Goal: Information Seeking & Learning: Learn about a topic

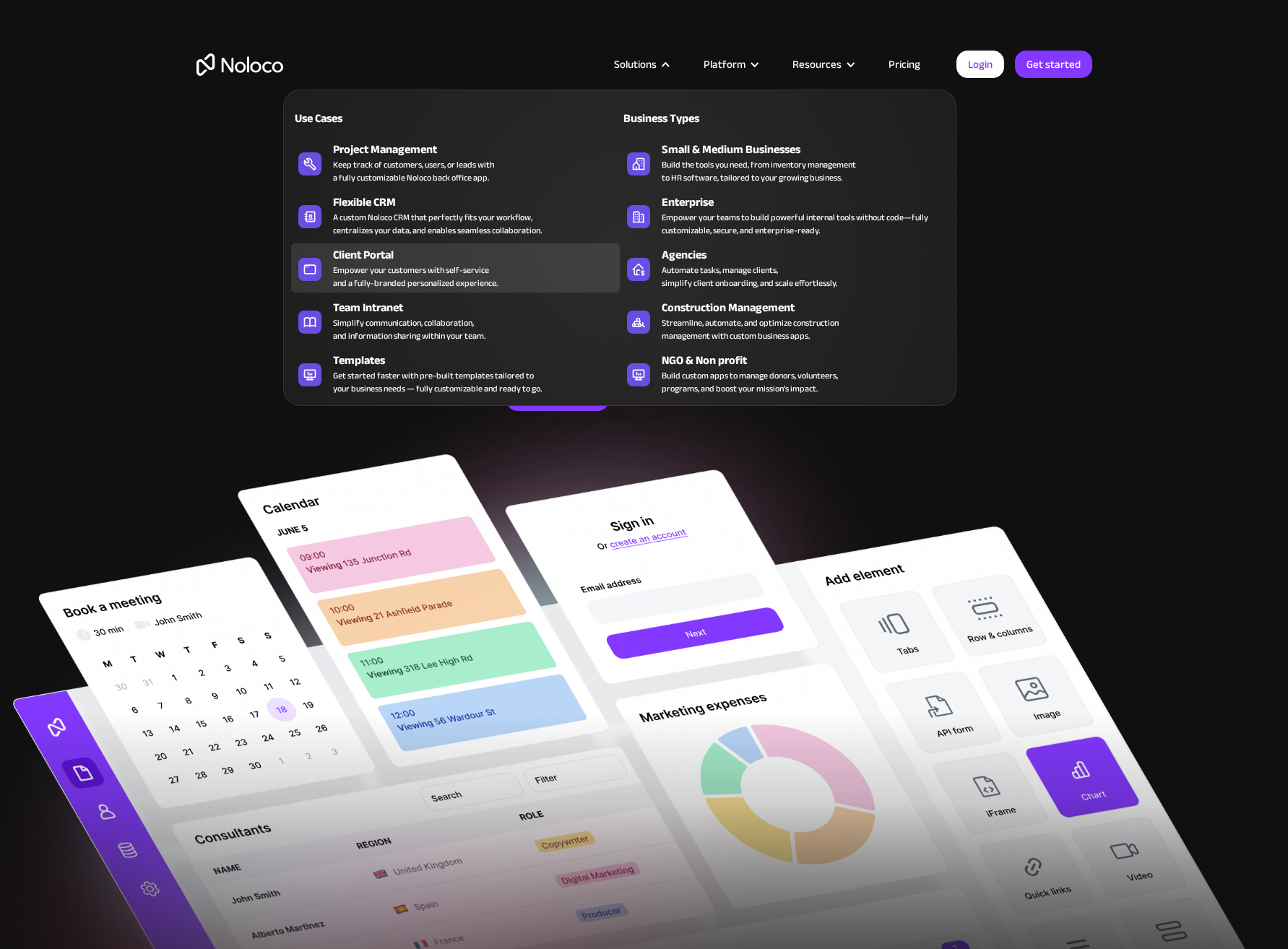
click at [517, 261] on div "Client Portal" at bounding box center [479, 255] width 293 height 18
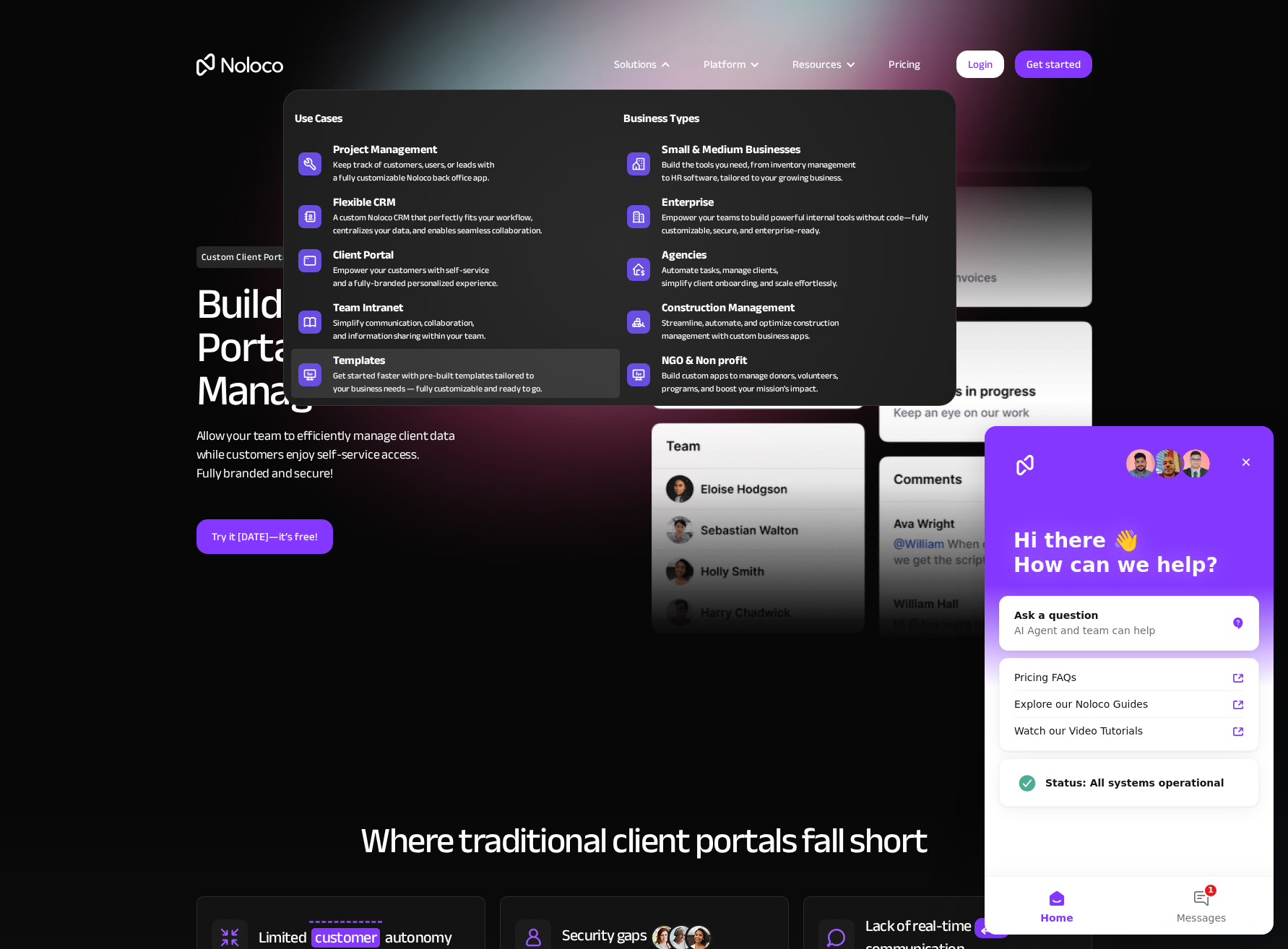
click at [552, 371] on div "Templates Get started faster with pre-built templates tailored to your business…" at bounding box center [473, 373] width 280 height 43
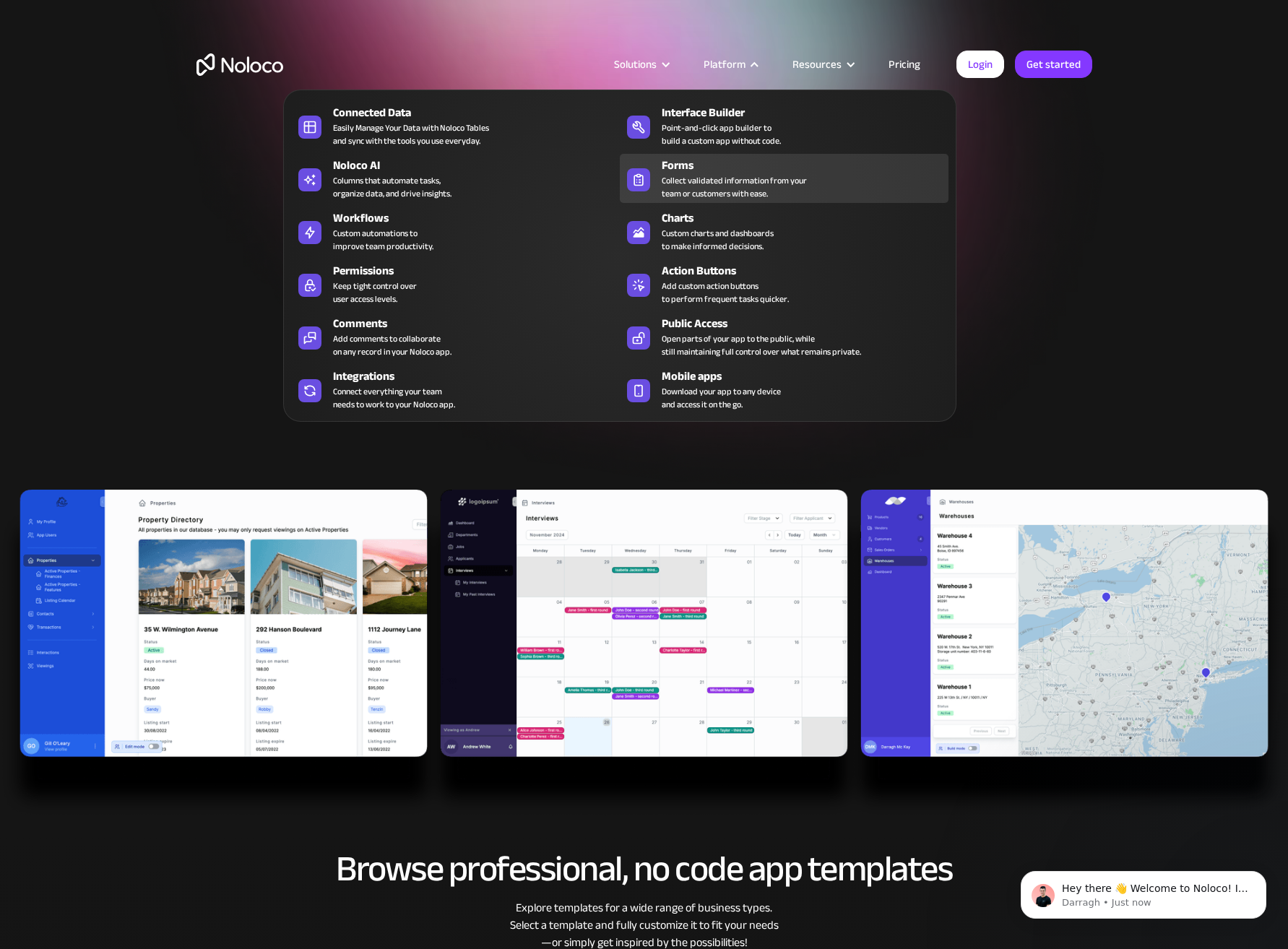
click at [689, 165] on div "Forms" at bounding box center [808, 165] width 293 height 18
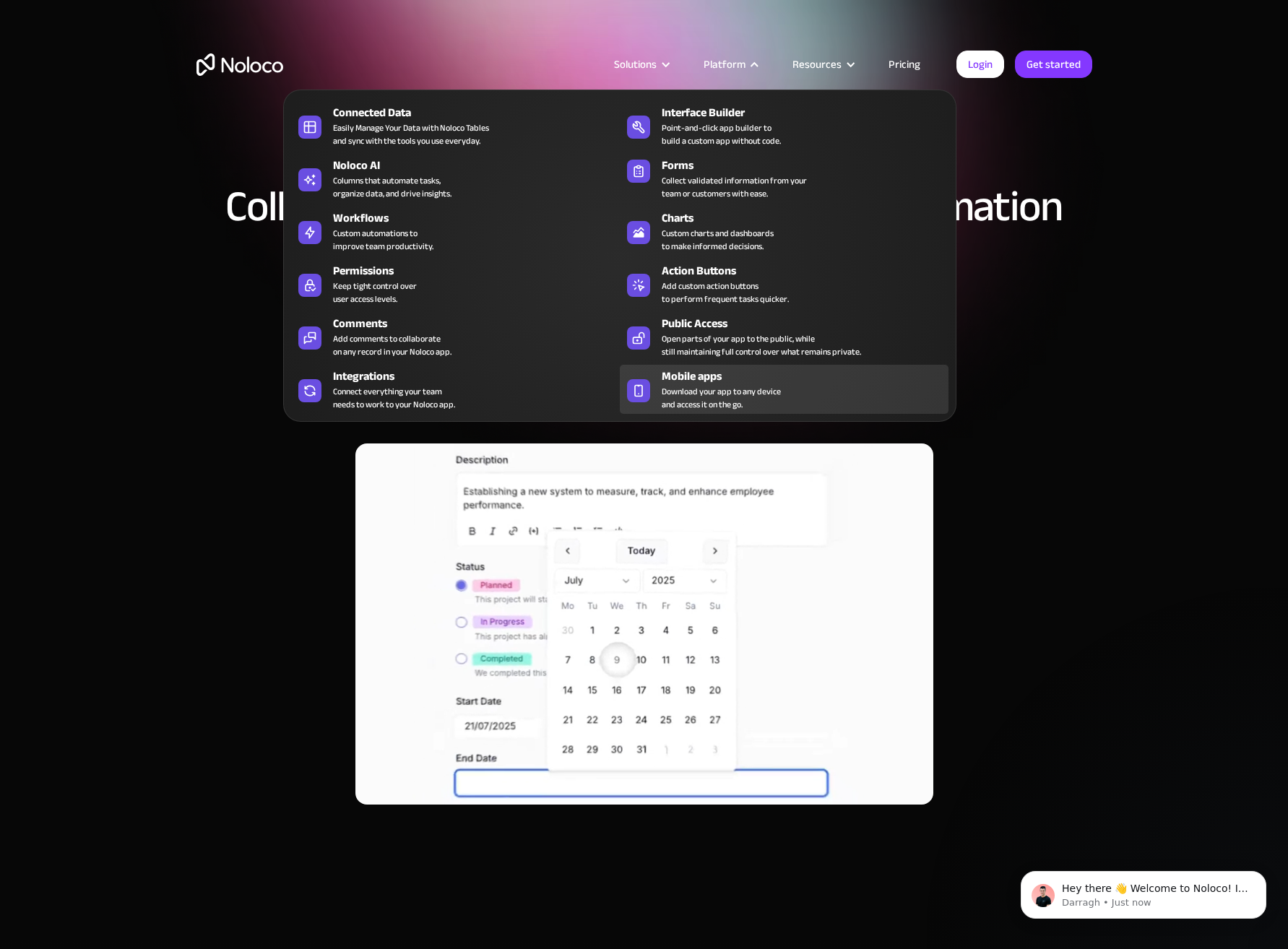
click at [802, 391] on div "Mobile apps Download your app to any device and access it on the go." at bounding box center [801, 389] width 280 height 43
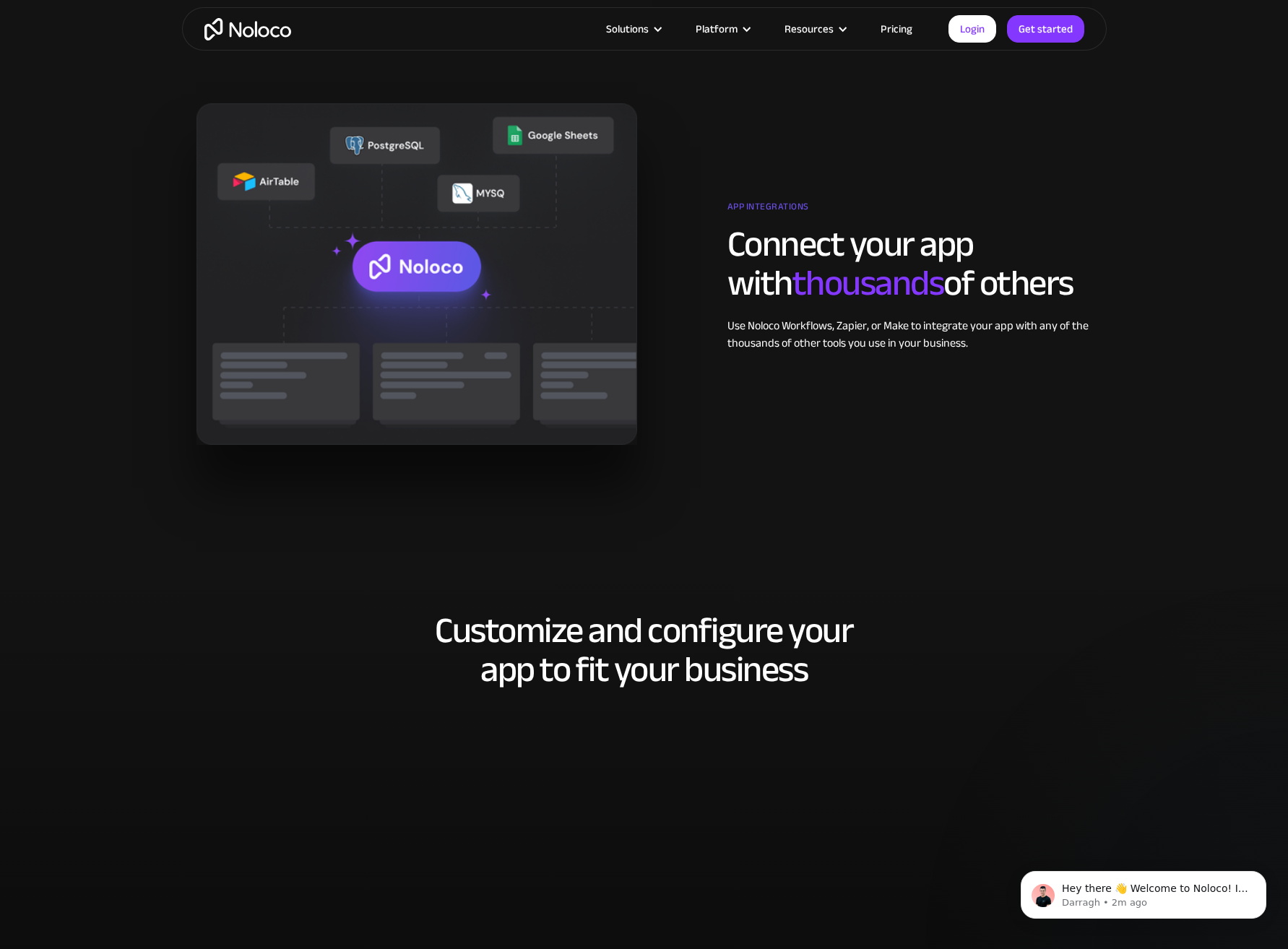
scroll to position [2167, 0]
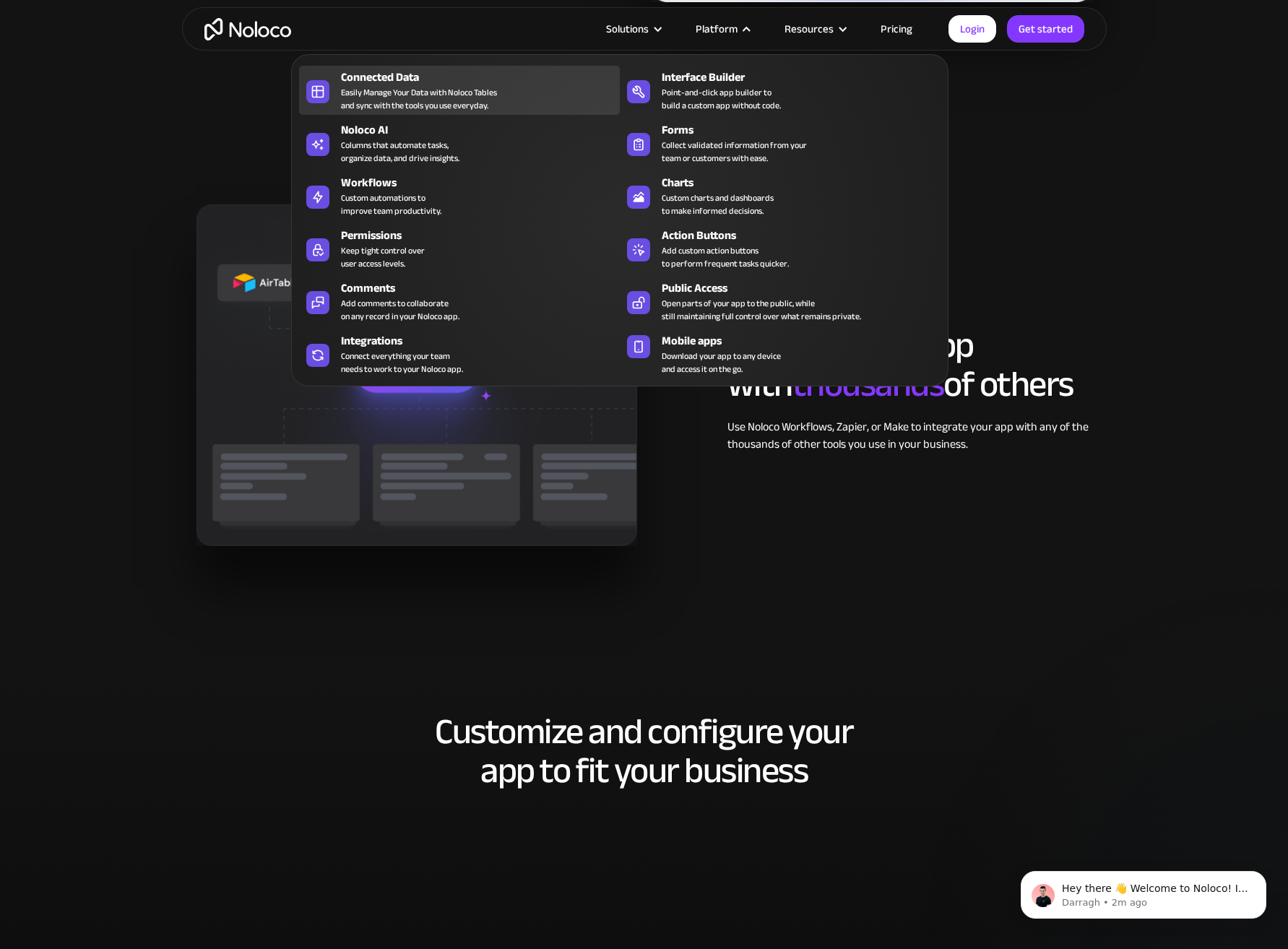
click at [501, 103] on div "Connected Data Easily Manage Your Data with Noloco Tables and sync with the too…" at bounding box center [476, 90] width 272 height 43
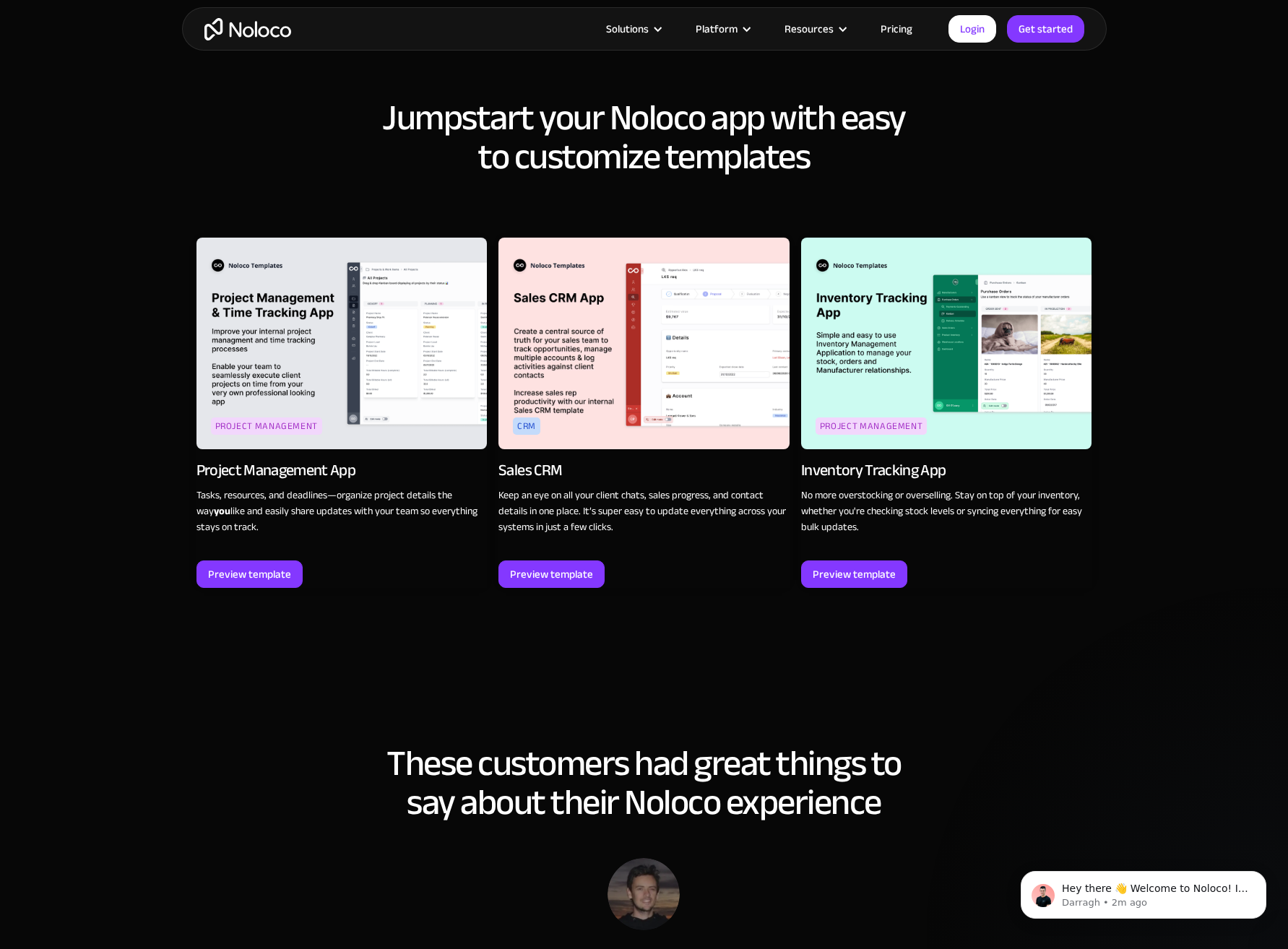
scroll to position [1685, 0]
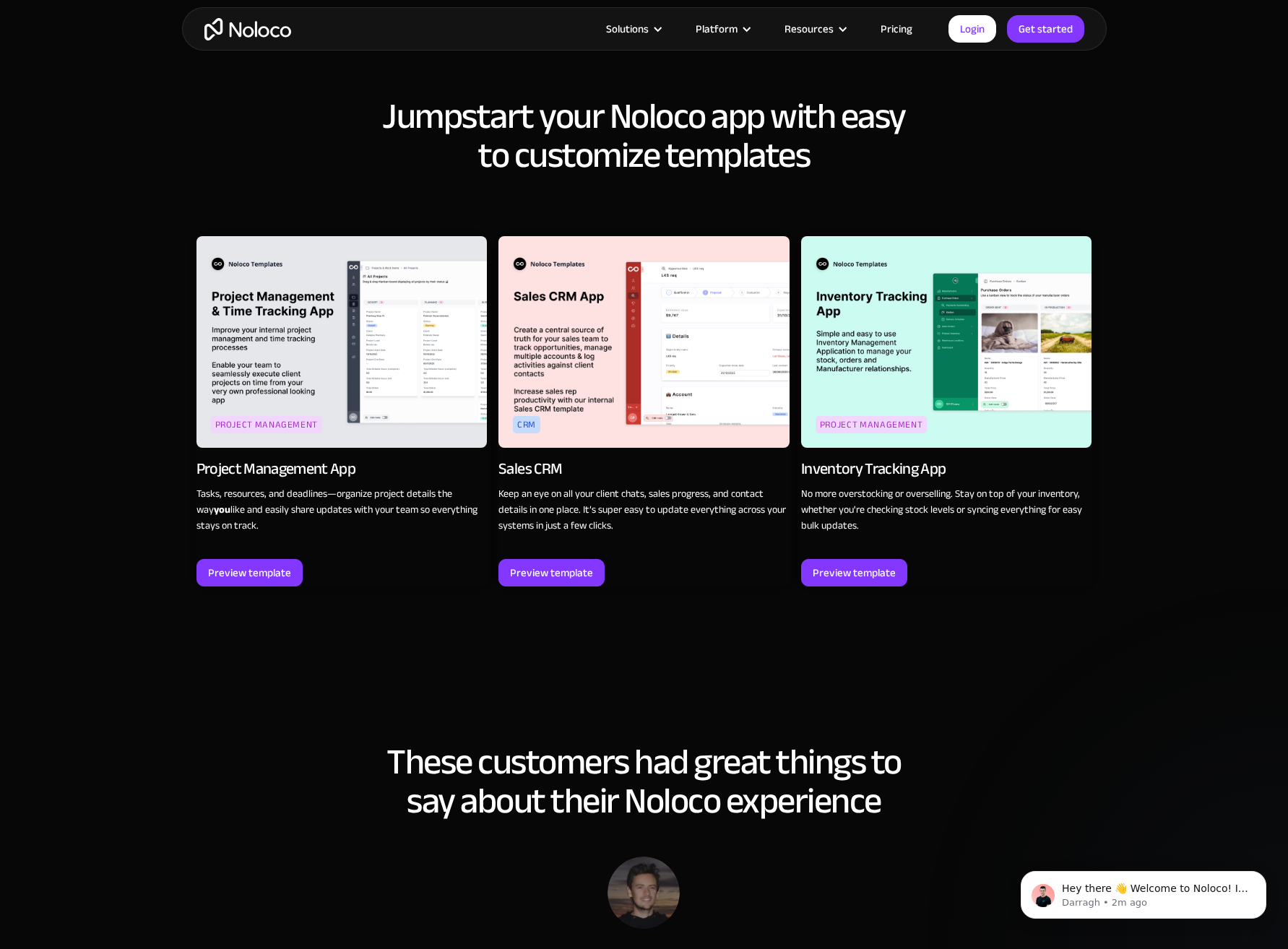
click at [929, 310] on img at bounding box center [947, 342] width 291 height 211
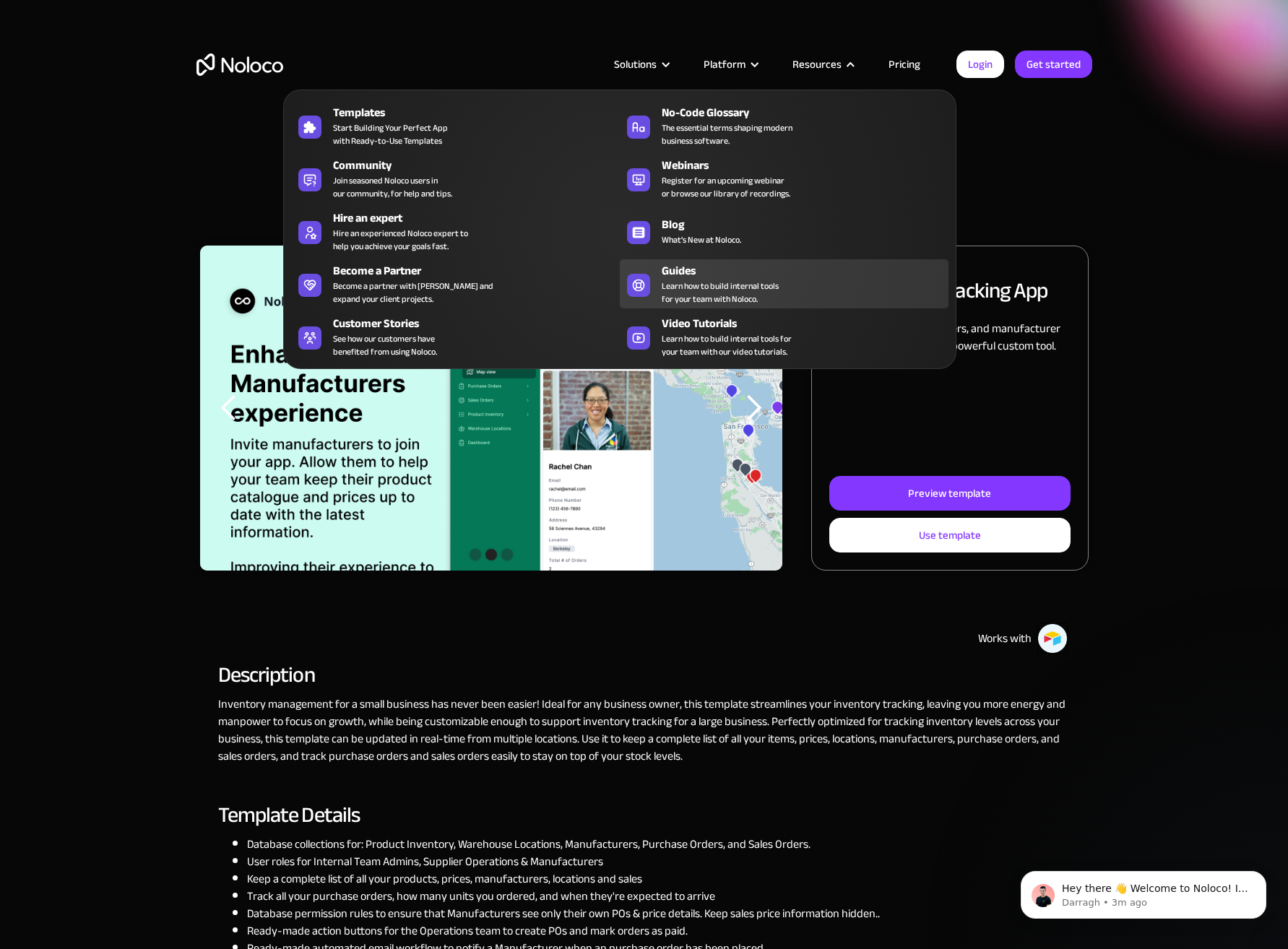
click at [791, 288] on div "Guides Learn how to build internal tools for your team with Noloco." at bounding box center [801, 283] width 280 height 43
